Goal: Answer question/provide support: Share knowledge or assist other users

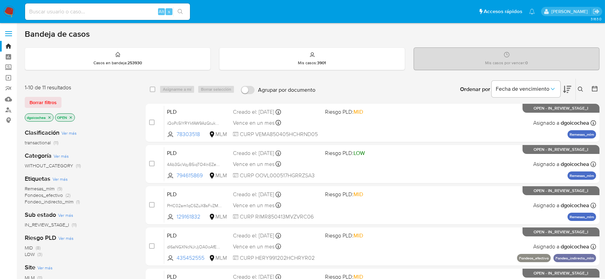
click at [580, 85] on button at bounding box center [581, 89] width 11 height 8
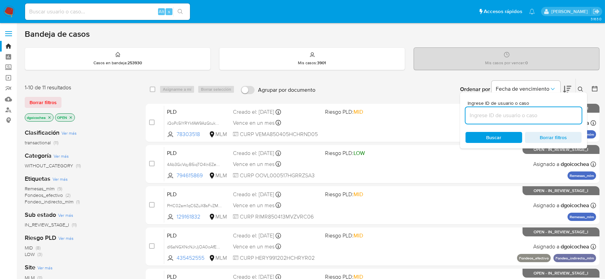
click at [533, 115] on input at bounding box center [523, 115] width 116 height 9
type input "pLFYZxWfwHL9XCXZRakhIpjm"
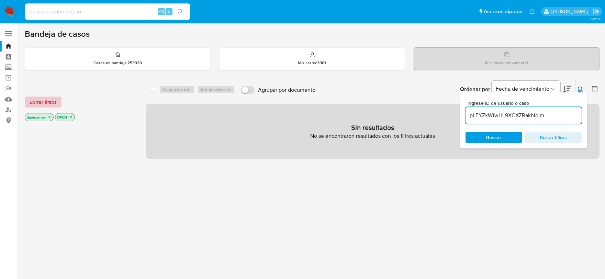
click at [47, 98] on span "Borrar filtros" at bounding box center [43, 102] width 27 height 10
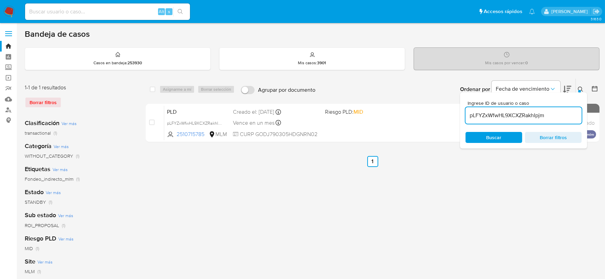
click at [581, 88] on icon at bounding box center [580, 89] width 5 height 5
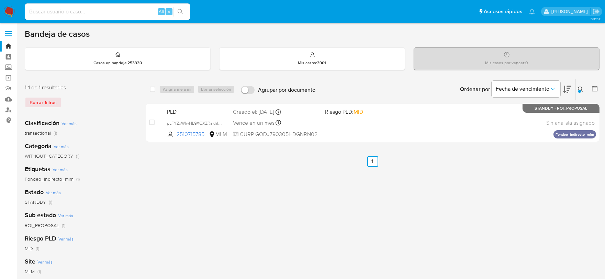
click at [581, 85] on button at bounding box center [581, 89] width 11 height 8
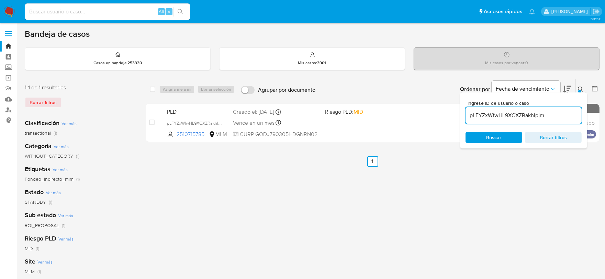
click at [547, 116] on input "pLFYZxWfwHL9XCXZRakhIpjm" at bounding box center [523, 115] width 116 height 9
type input "218853527"
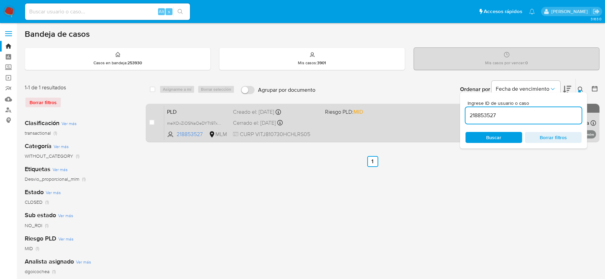
drag, startPoint x: 218, startPoint y: 175, endPoint x: 180, endPoint y: 129, distance: 60.2
click at [218, 175] on div "select-all-cases-checkbox Asignarme a mí Borrar selección Agrupar por documento…" at bounding box center [373, 228] width 454 height 301
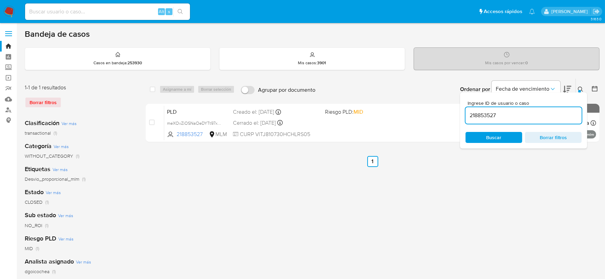
click at [8, 15] on img at bounding box center [9, 12] width 12 height 12
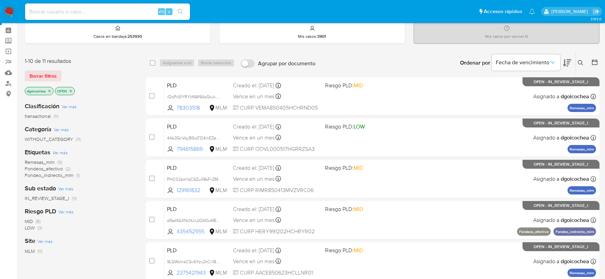
scroll to position [38, 0]
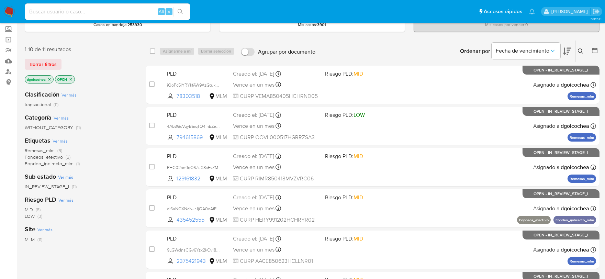
click at [52, 157] on span "Fondeos_efectivo" at bounding box center [44, 156] width 38 height 7
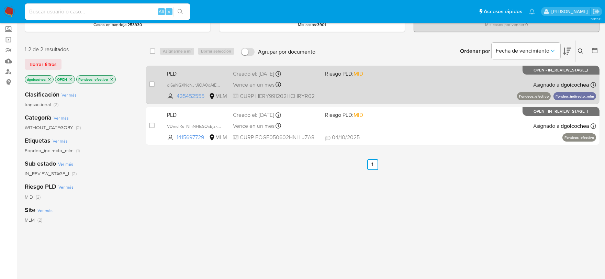
click at [174, 73] on span "PLD" at bounding box center [197, 73] width 60 height 9
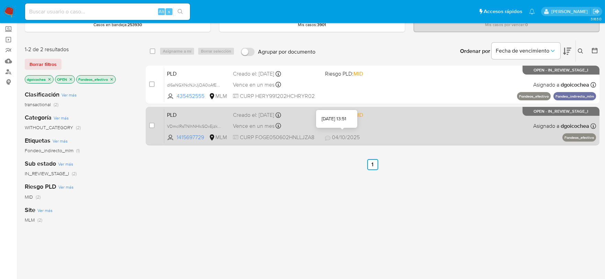
click at [343, 138] on span "04/10/2025" at bounding box center [342, 138] width 35 height 8
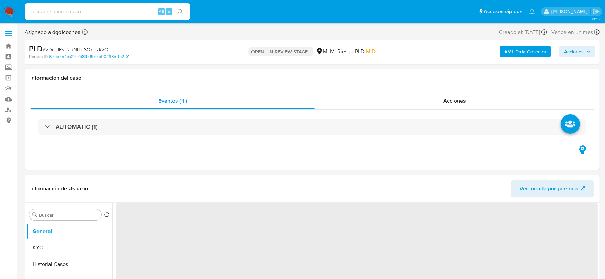
select select "10"
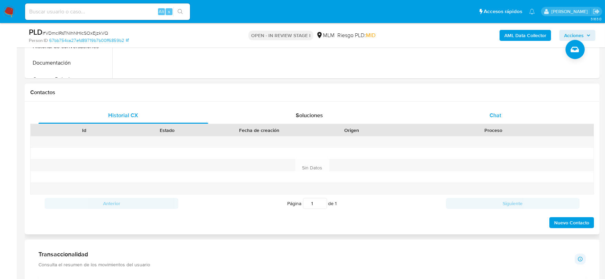
scroll to position [267, 0]
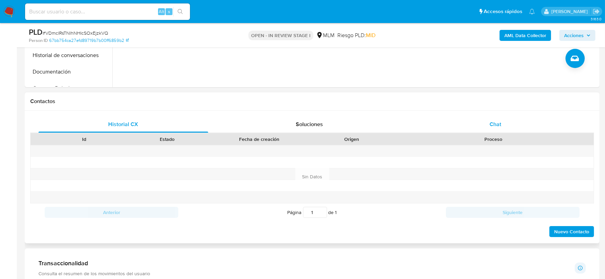
click at [497, 125] on span "Chat" at bounding box center [495, 124] width 12 height 8
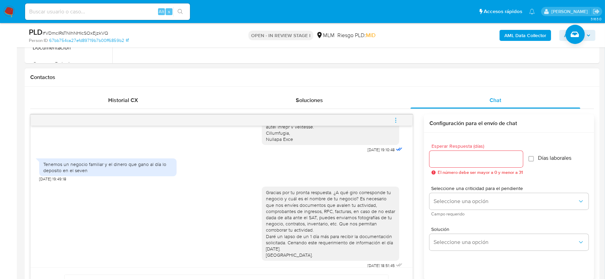
scroll to position [343, 0]
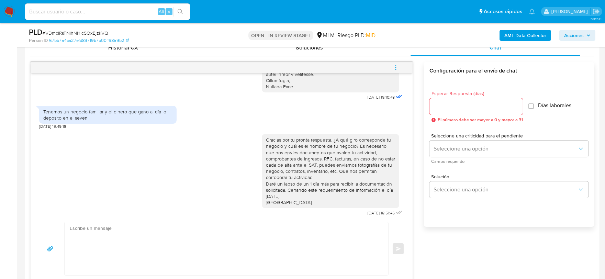
click at [109, 110] on div "Tenemos un negocio familiar y el dinero que gano al día lo deposito en el seven" at bounding box center [107, 115] width 129 height 12
drag, startPoint x: 90, startPoint y: 110, endPoint x: 44, endPoint y: 103, distance: 46.9
click at [44, 109] on div "Tenemos un negocio familiar y el dinero que gano al día lo deposito en el seven" at bounding box center [107, 115] width 129 height 12
click at [296, 152] on div "Gracias por tu pronta respuesta. ¿A qué giro corresponde tu negocio y cuál es e…" at bounding box center [330, 171] width 129 height 69
drag, startPoint x: 262, startPoint y: 132, endPoint x: 318, endPoint y: 201, distance: 88.9
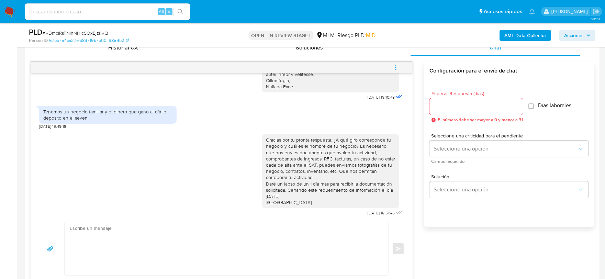
click at [318, 201] on div "Gracias por tu pronta respuesta. ¿A qué giro corresponde tu negocio y cuál es e…" at bounding box center [330, 171] width 137 height 74
